Goal: Navigation & Orientation: Find specific page/section

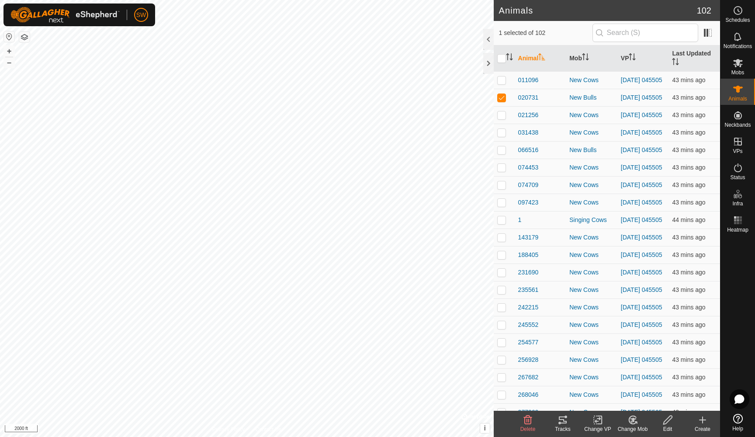
checkbox input "true"
checkbox input "false"
click at [568, 424] on tracks-svg-icon at bounding box center [562, 420] width 35 height 10
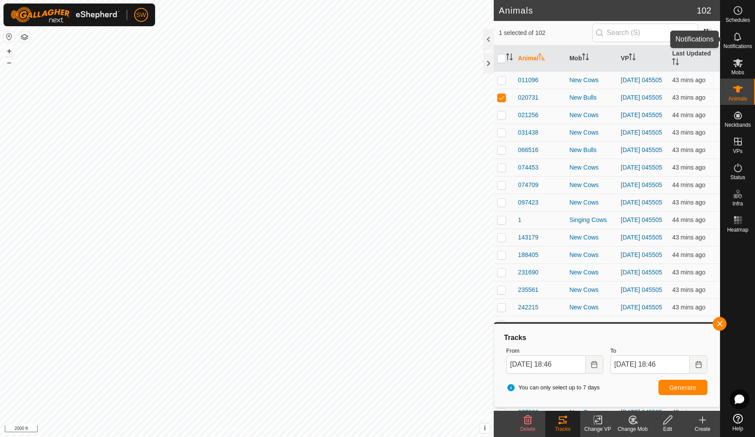
click at [737, 41] on icon at bounding box center [737, 36] width 7 height 8
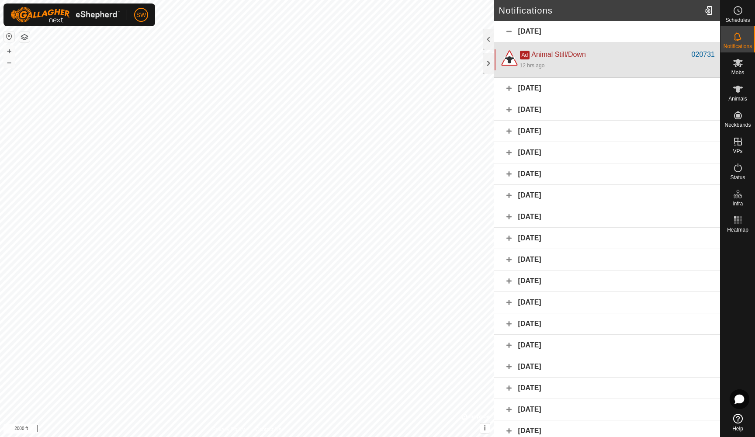
click at [635, 62] on div "12 hrs ago" at bounding box center [617, 65] width 195 height 10
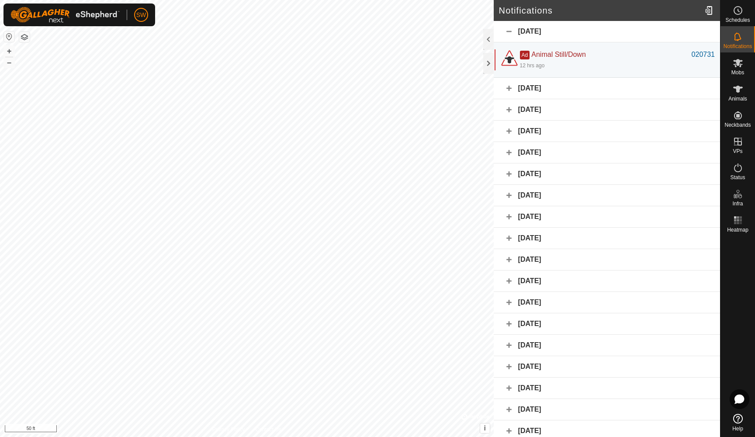
click at [589, 28] on div "[DATE]" at bounding box center [607, 31] width 226 height 21
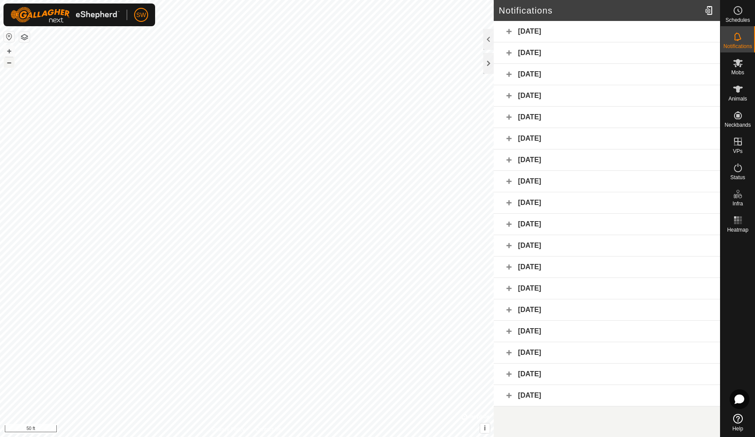
click at [10, 64] on button "–" at bounding box center [9, 62] width 10 height 10
click at [10, 63] on button "–" at bounding box center [9, 62] width 10 height 10
click at [10, 62] on button "–" at bounding box center [9, 62] width 10 height 10
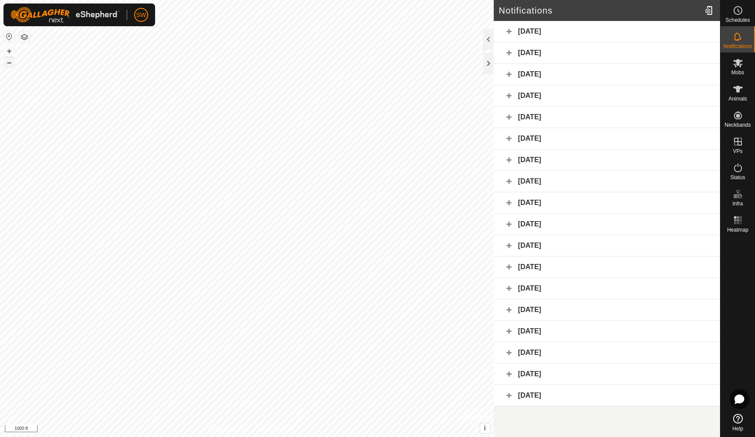
click at [10, 62] on button "–" at bounding box center [9, 62] width 10 height 10
click at [12, 51] on button "+" at bounding box center [9, 51] width 10 height 10
